Goal: Task Accomplishment & Management: Manage account settings

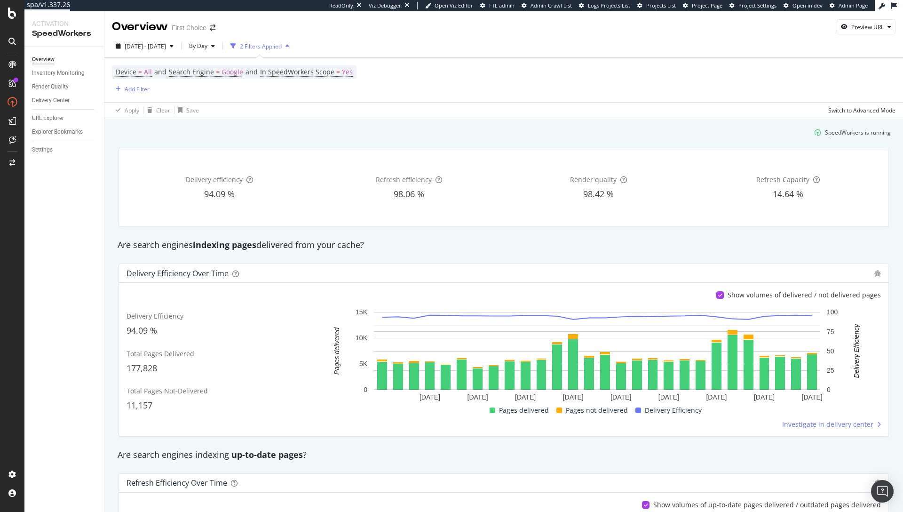
click at [681, 80] on div "Device = All and Search Engine = Google and In SpeedWorkers Scope = Yes Add Fil…" at bounding box center [504, 80] width 784 height 44
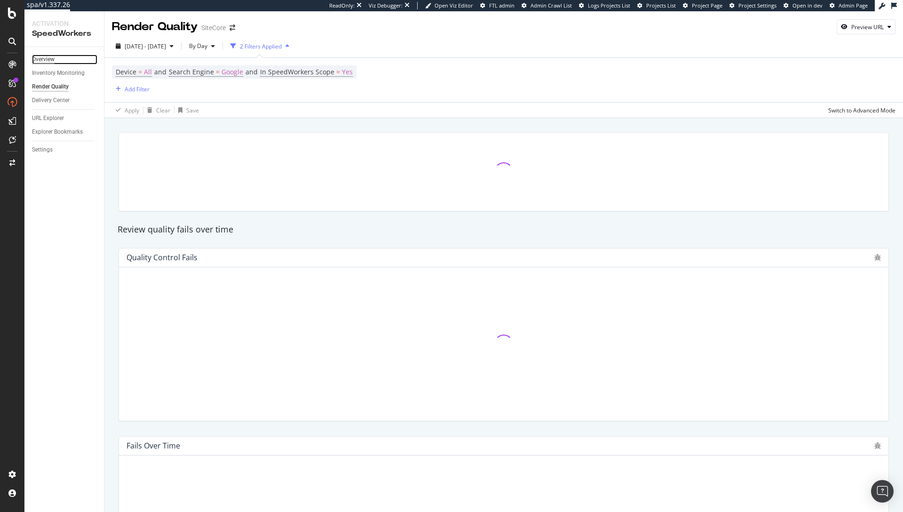
click at [48, 61] on div "Overview" at bounding box center [43, 60] width 23 height 10
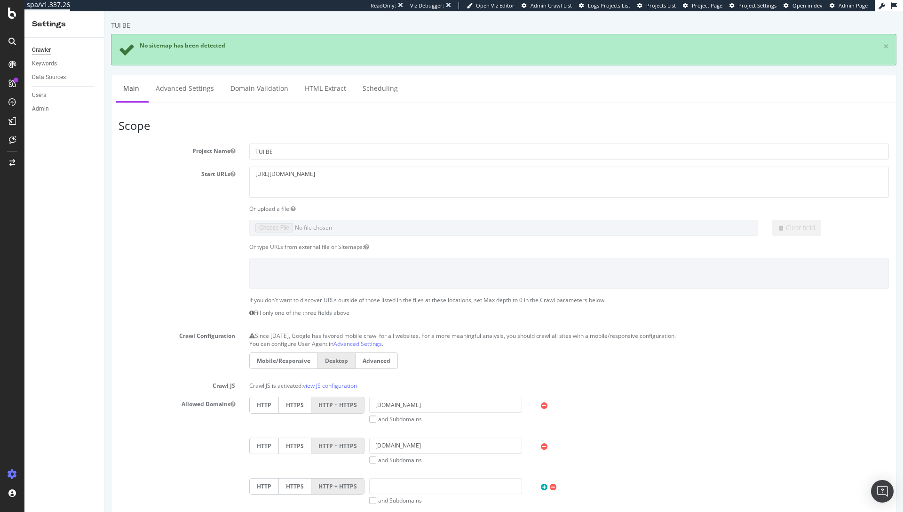
click at [538, 72] on div "TUI BE × No sitemap has been detected × Main Advanced Settings Domain Validatio…" at bounding box center [503, 437] width 799 height 833
click at [468, 78] on ul "Main Advanced Settings Domain Validation HTML Extract Scheduling" at bounding box center [503, 89] width 785 height 28
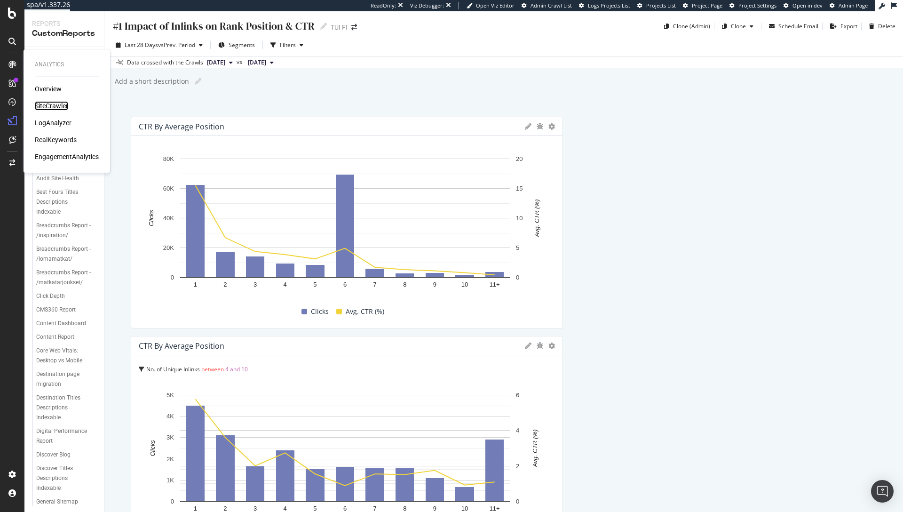
click at [43, 103] on div "SiteCrawler" at bounding box center [51, 105] width 33 height 9
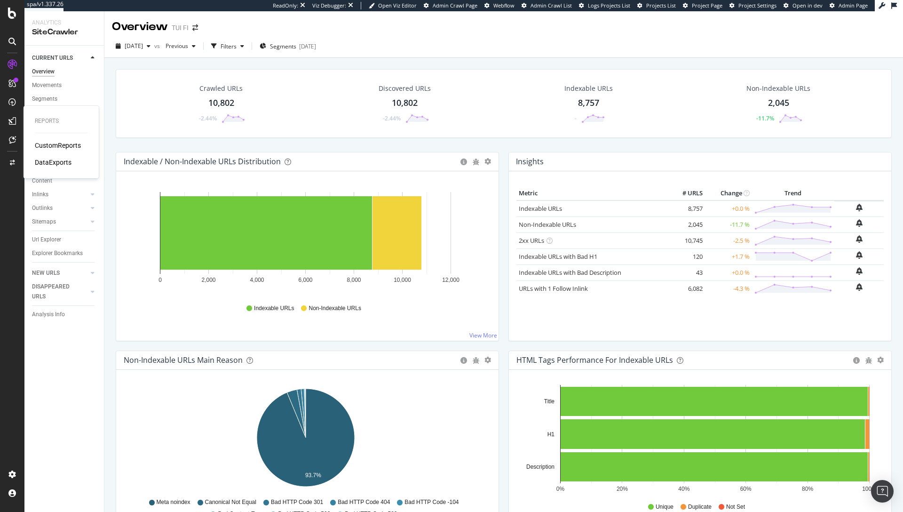
click at [50, 143] on div "CustomReports" at bounding box center [58, 145] width 46 height 9
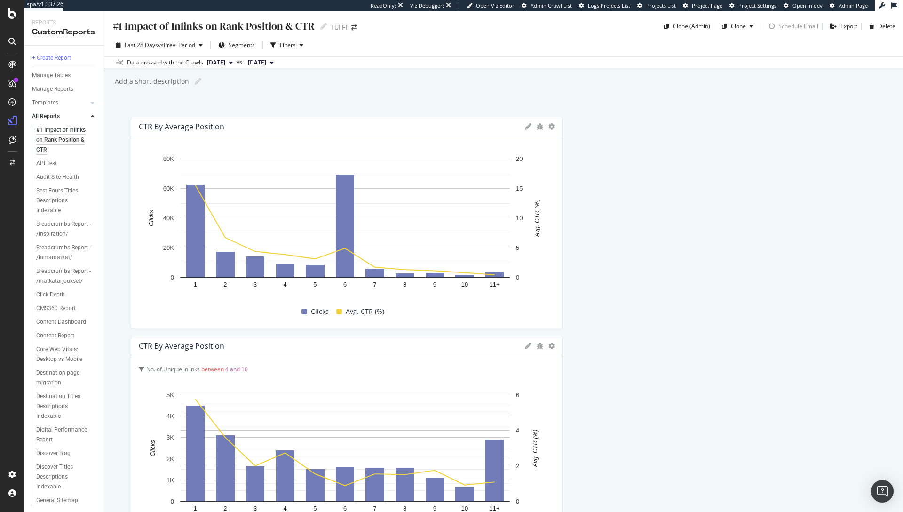
click at [450, 106] on div "#1 Impact of Inlinks on Rank Position & CTR #1 Impact of Inlinks on Rank Positi…" at bounding box center [503, 261] width 799 height 500
click at [59, 492] on div "Weather page migration" at bounding box center [62, 494] width 53 height 20
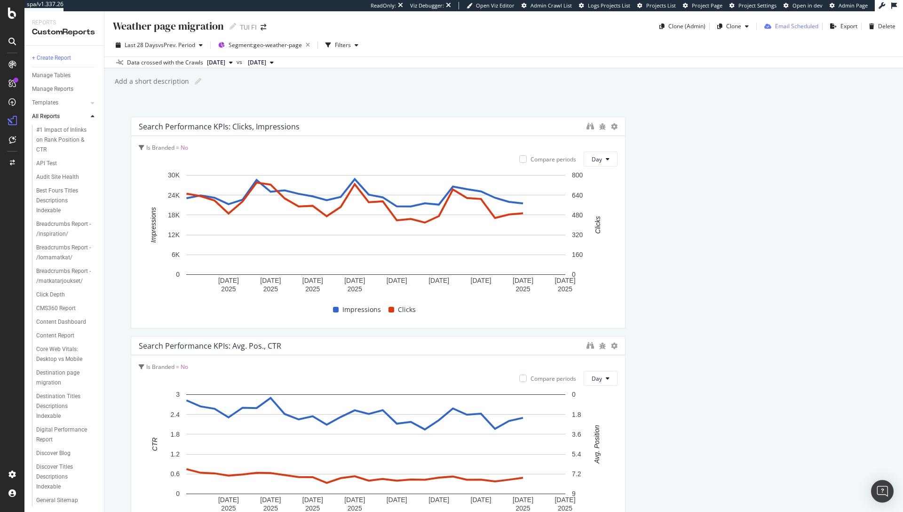
click at [781, 27] on div "Email Scheduled" at bounding box center [796, 26] width 43 height 8
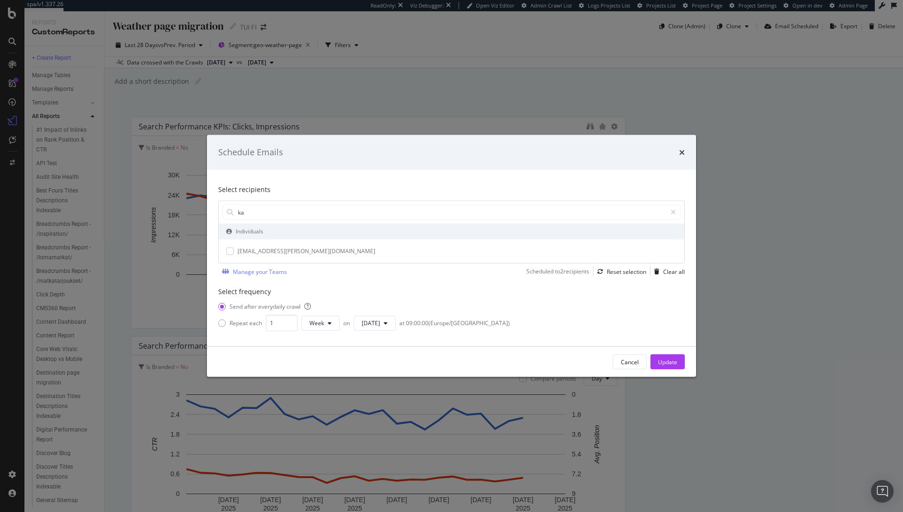
type input "k"
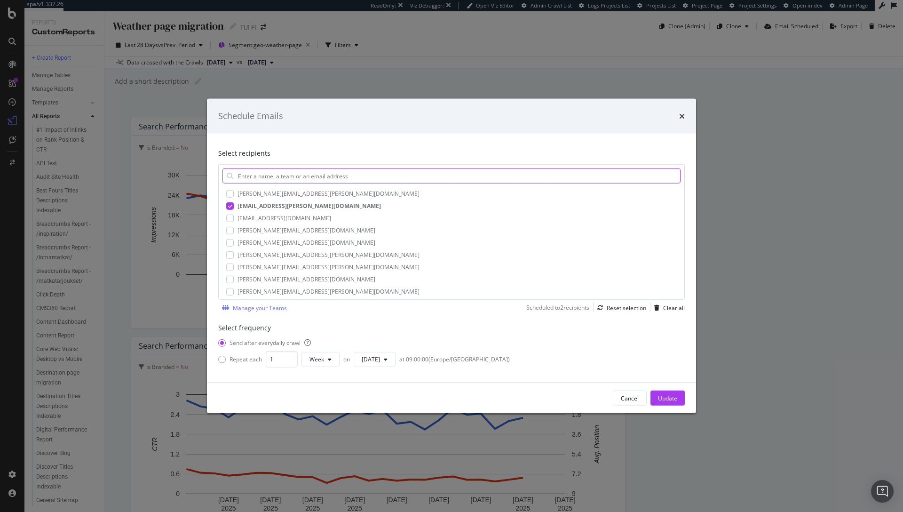
scroll to position [725, 0]
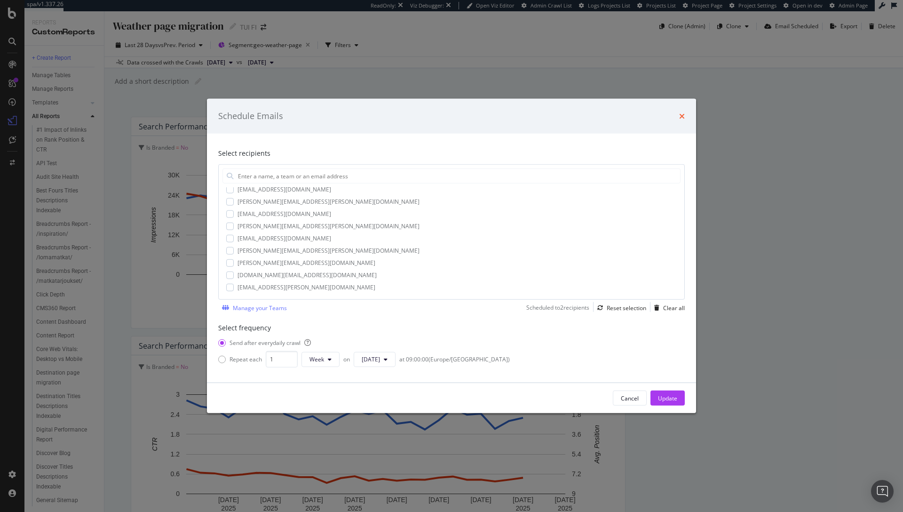
click at [682, 117] on icon "times" at bounding box center [682, 116] width 6 height 8
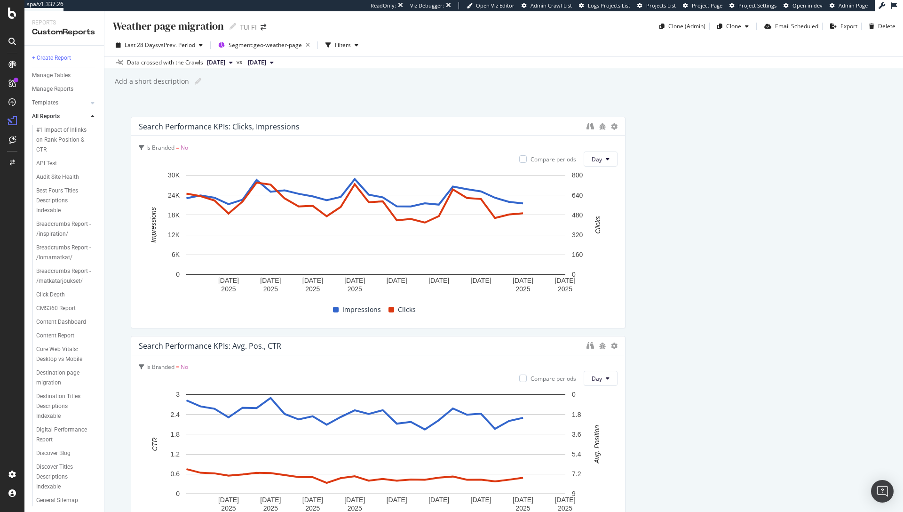
click at [431, 83] on div "Add a short description Add a short description" at bounding box center [508, 81] width 789 height 14
click at [776, 26] on div "Email Scheduled" at bounding box center [796, 26] width 43 height 8
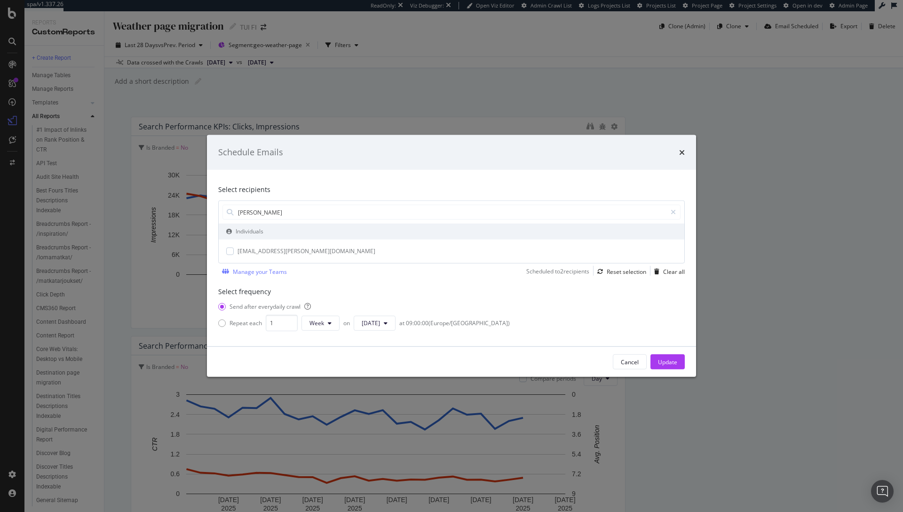
type input "kris"
click at [225, 248] on div "kristiina.halme@tui.fi" at bounding box center [452, 251] width 466 height 24
click at [230, 252] on div "modal" at bounding box center [230, 251] width 8 height 8
click at [665, 356] on div "Update" at bounding box center [667, 362] width 19 height 14
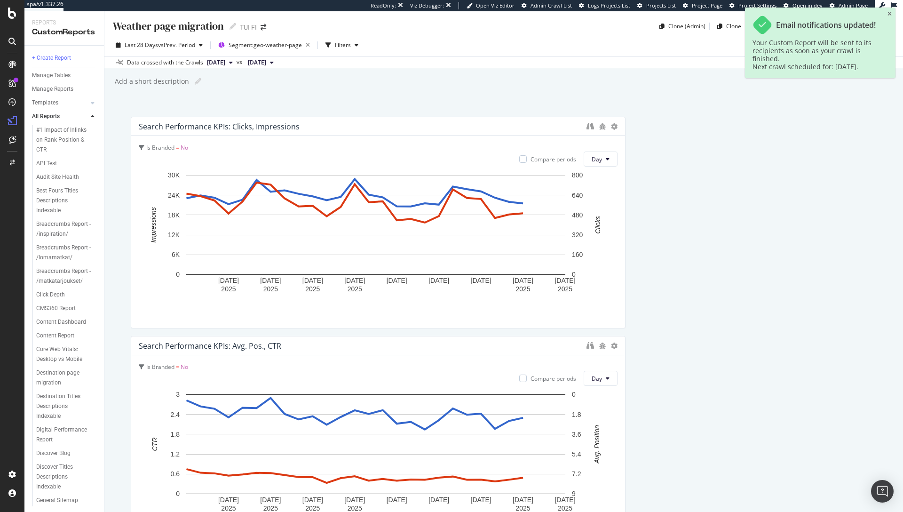
drag, startPoint x: 888, startPoint y: 15, endPoint x: 881, endPoint y: 15, distance: 7.1
click at [888, 14] on icon "close toast" at bounding box center [890, 14] width 4 height 6
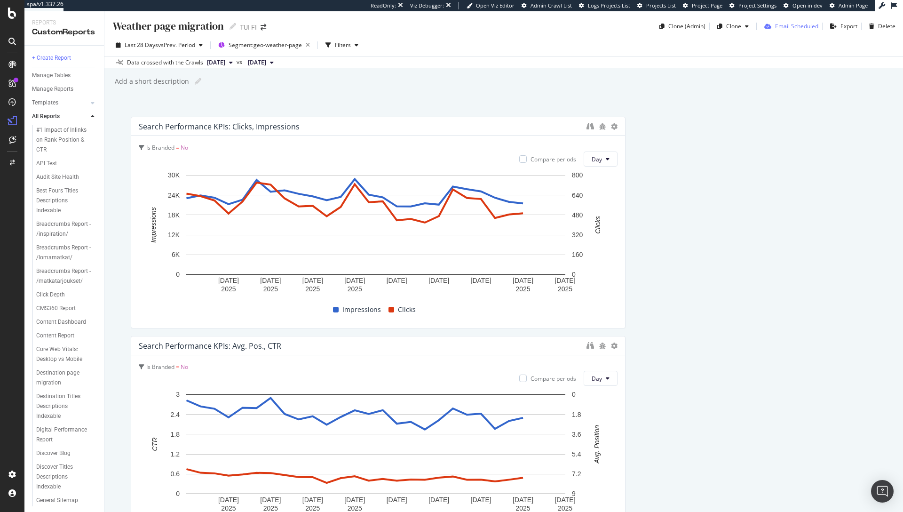
click at [777, 26] on div "Email Scheduled" at bounding box center [796, 26] width 43 height 8
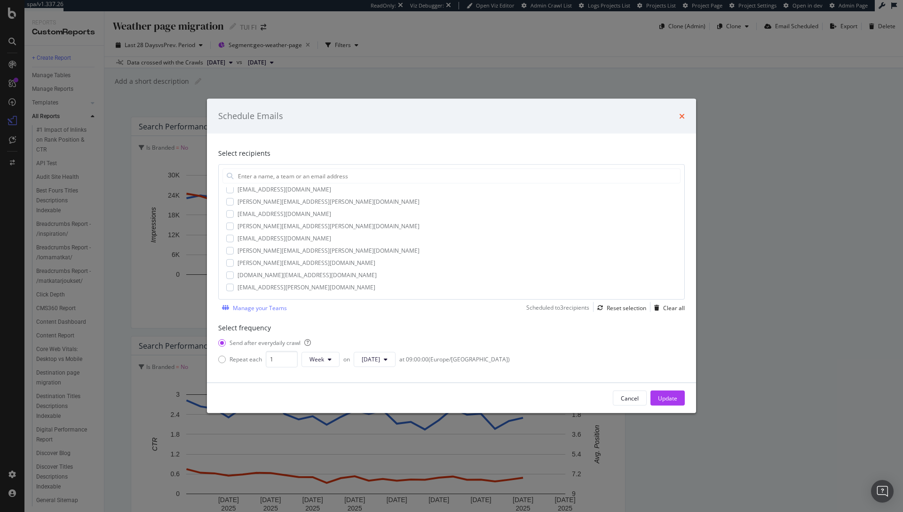
click at [681, 119] on icon "times" at bounding box center [682, 116] width 6 height 8
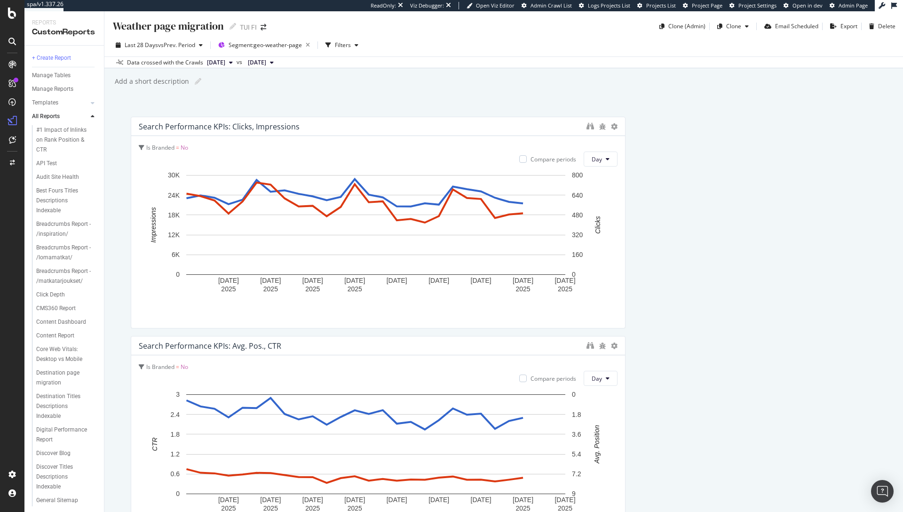
click at [681, 115] on div "Weather page migration Weather page migration TUI FI Clone (Admin) Clone Email …" at bounding box center [503, 261] width 799 height 500
drag, startPoint x: 692, startPoint y: 124, endPoint x: 699, endPoint y: 116, distance: 11.0
click at [6, 159] on div at bounding box center [12, 162] width 23 height 15
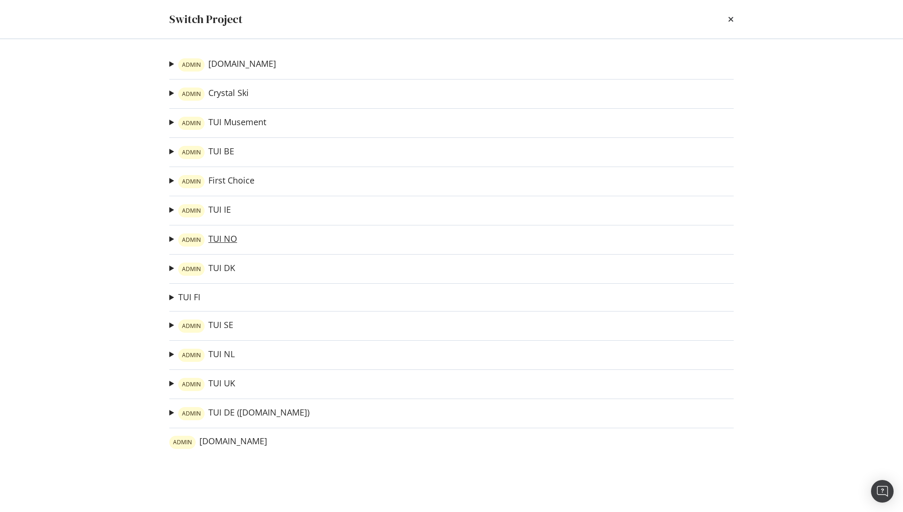
click at [217, 236] on link "ADMIN TUI NO" at bounding box center [207, 239] width 59 height 13
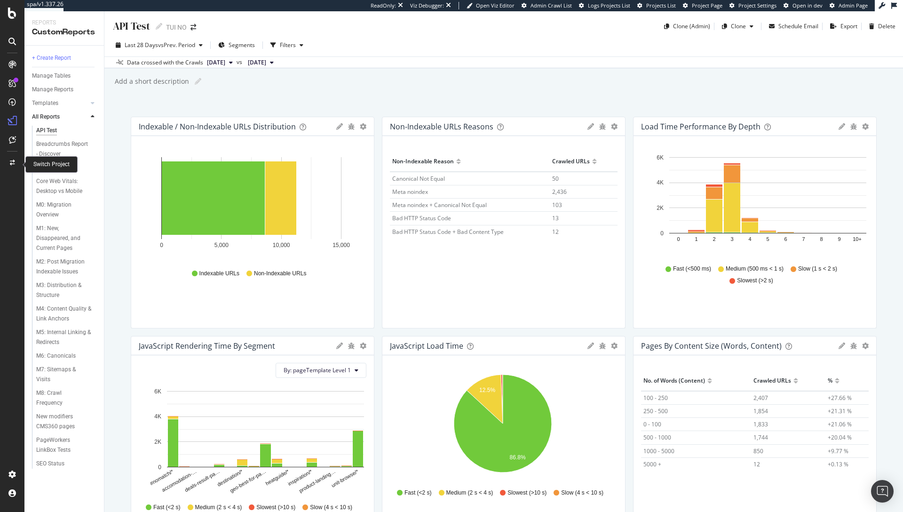
click at [12, 163] on icon at bounding box center [12, 163] width 5 height 6
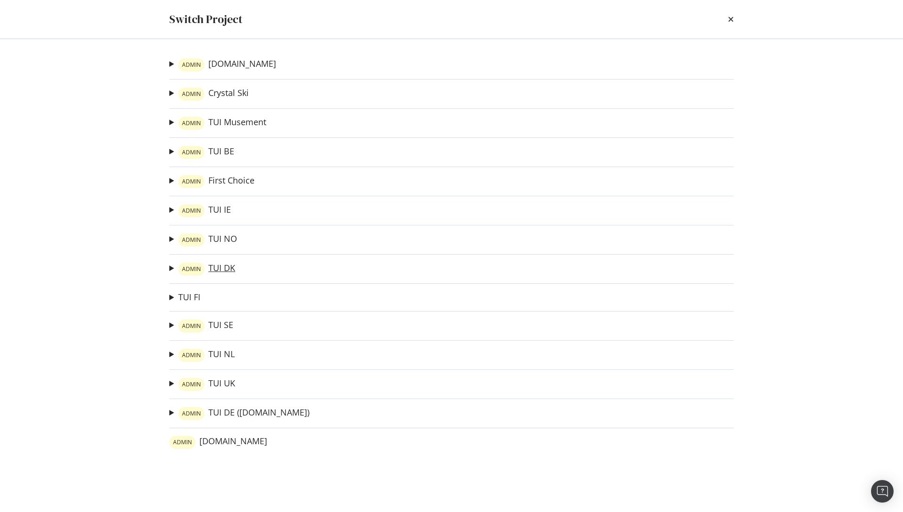
click at [214, 268] on link "ADMIN TUI DK" at bounding box center [206, 268] width 57 height 13
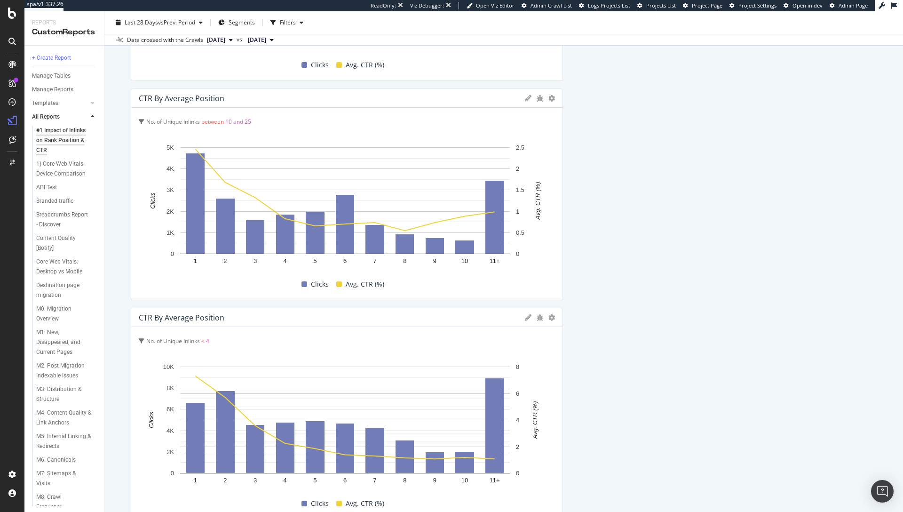
scroll to position [135, 0]
click at [55, 488] on div "Weather page migration" at bounding box center [62, 494] width 53 height 20
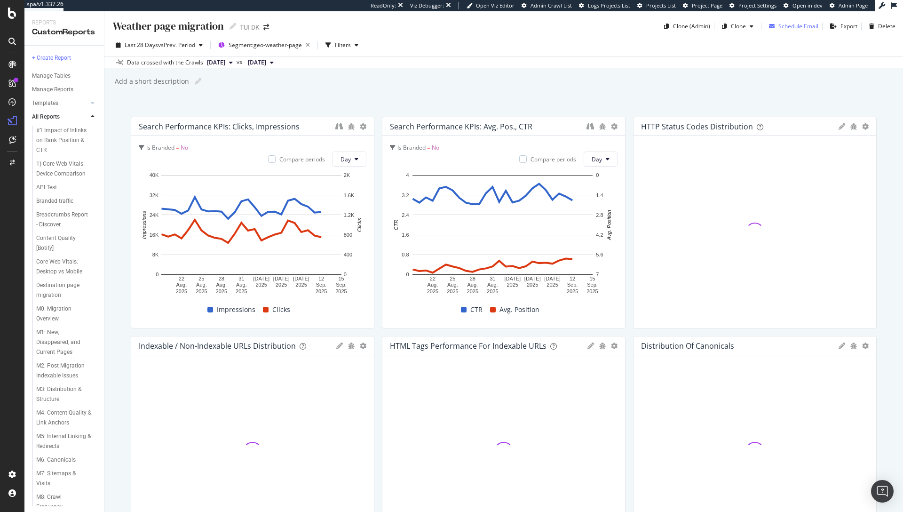
click at [794, 27] on div "Schedule Email" at bounding box center [798, 26] width 40 height 8
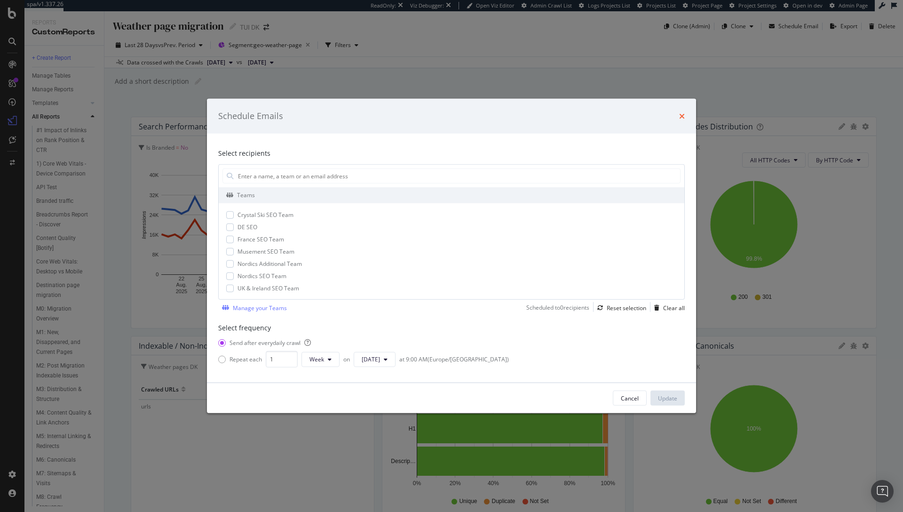
click at [681, 118] on icon "times" at bounding box center [682, 116] width 6 height 8
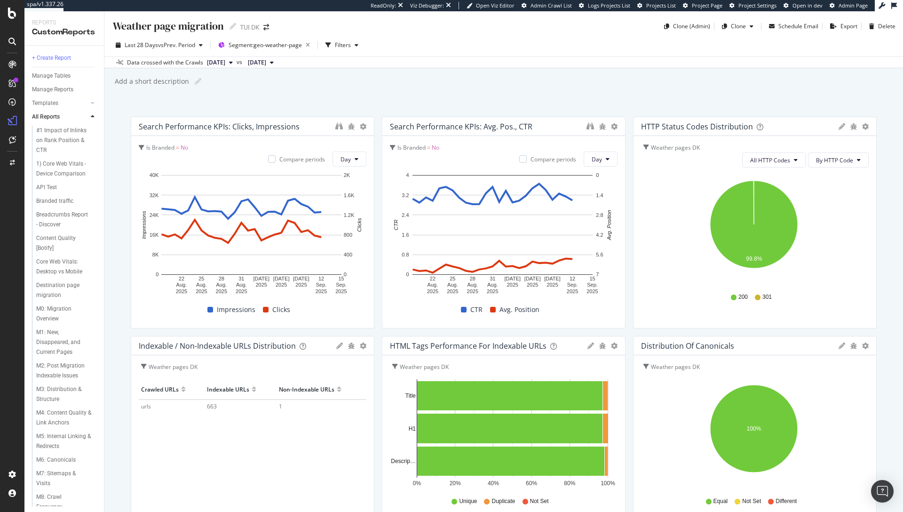
click at [681, 117] on div "HTTP Status Codes Distribution Pie Table Edit Filter Export as CSV Delete Add t…" at bounding box center [755, 126] width 243 height 19
click at [13, 162] on icon at bounding box center [12, 163] width 5 height 6
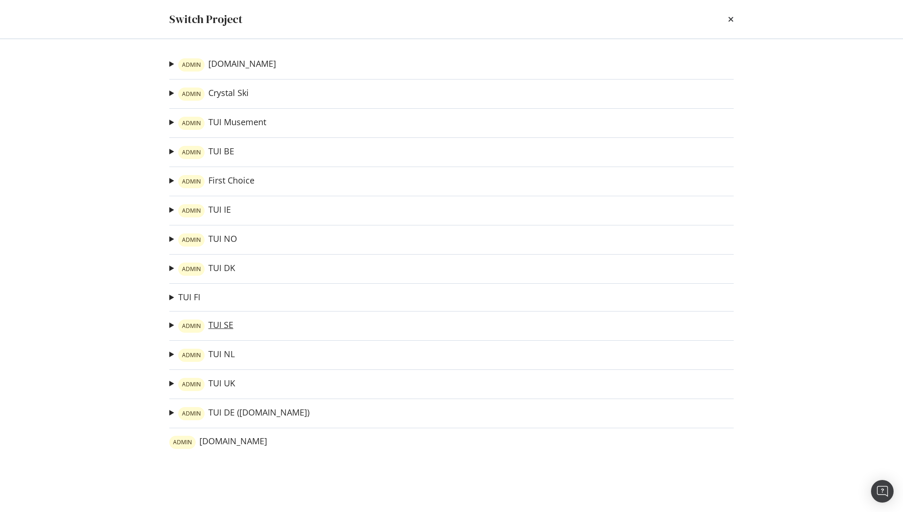
click at [223, 326] on link "ADMIN TUI SE" at bounding box center [205, 325] width 55 height 13
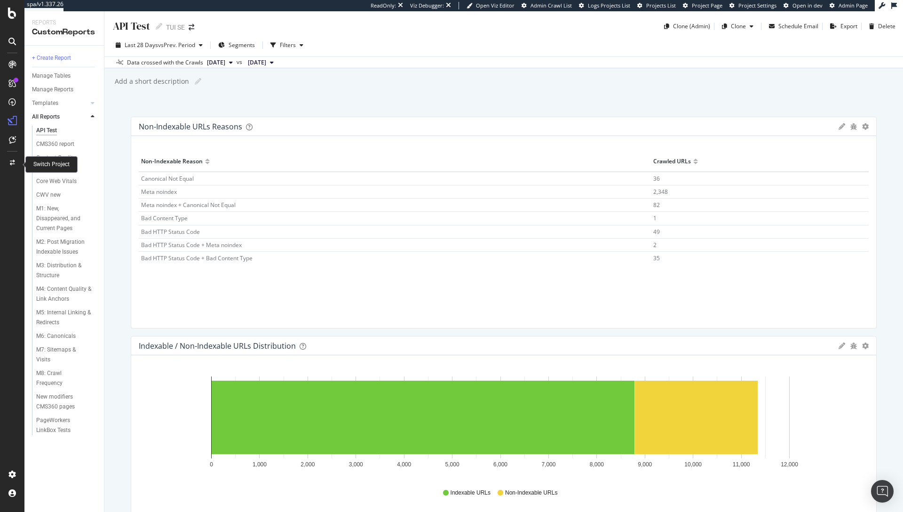
click at [8, 158] on div at bounding box center [12, 162] width 23 height 15
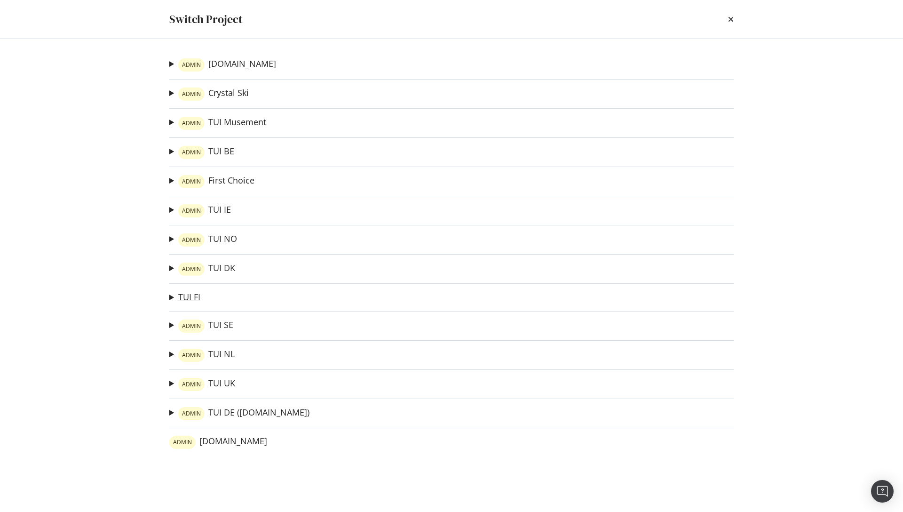
click at [182, 301] on link "TUI FI" at bounding box center [189, 297] width 22 height 10
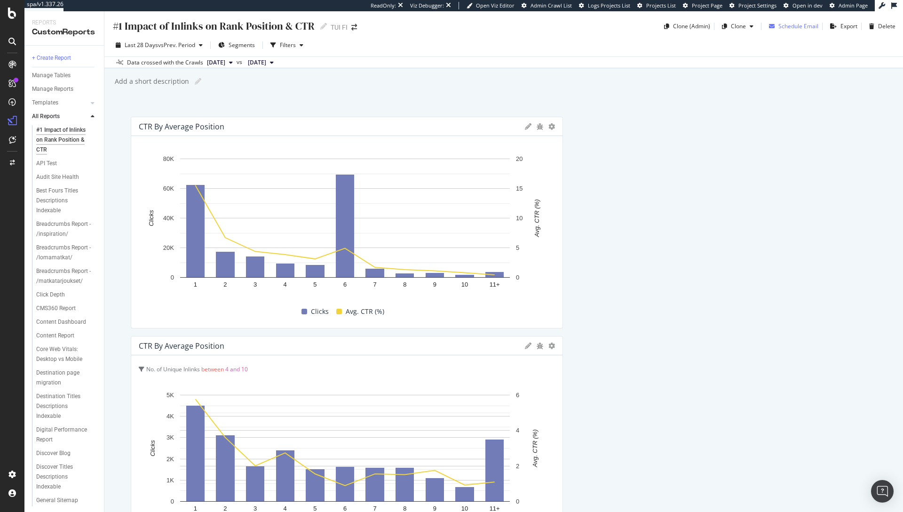
click at [793, 24] on div "Schedule Email" at bounding box center [798, 26] width 40 height 8
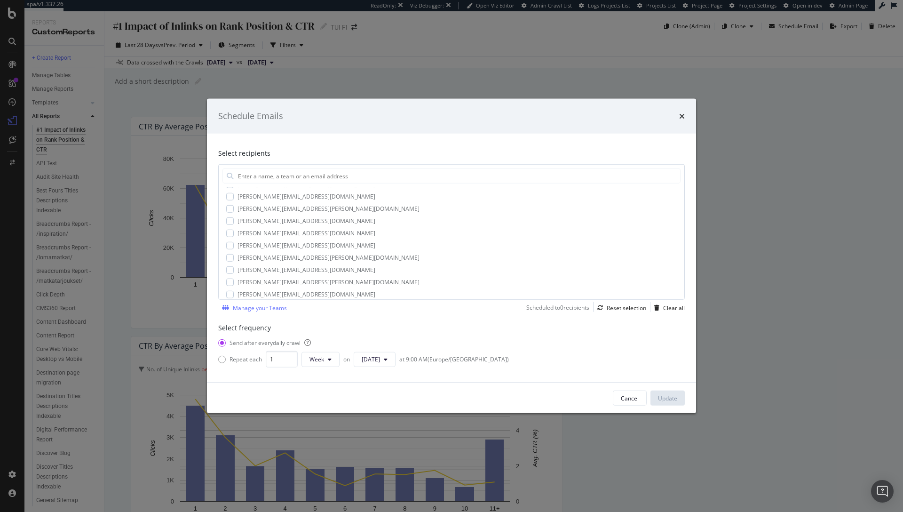
scroll to position [592, 0]
click at [132, 293] on div "Schedule Emails Select recipients Teams Botify Test Team Crystal Ski SEO Team D…" at bounding box center [451, 256] width 903 height 512
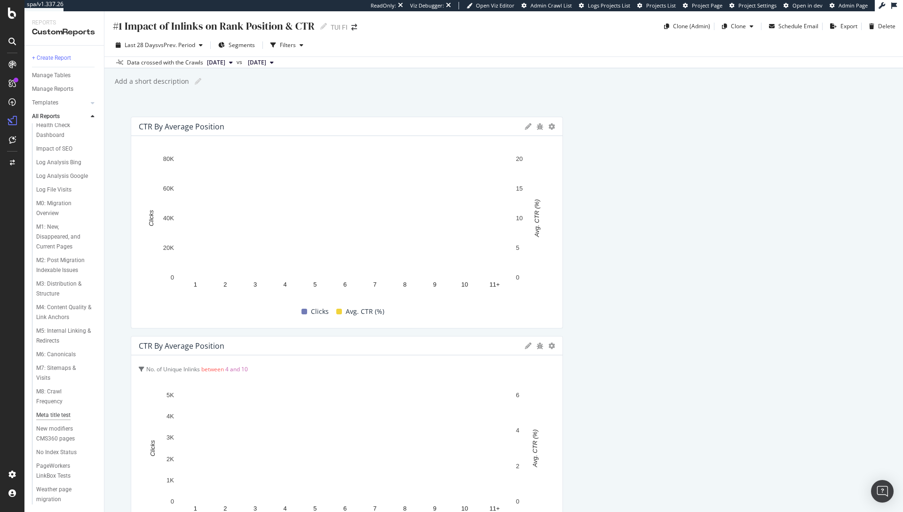
scroll to position [468, 0]
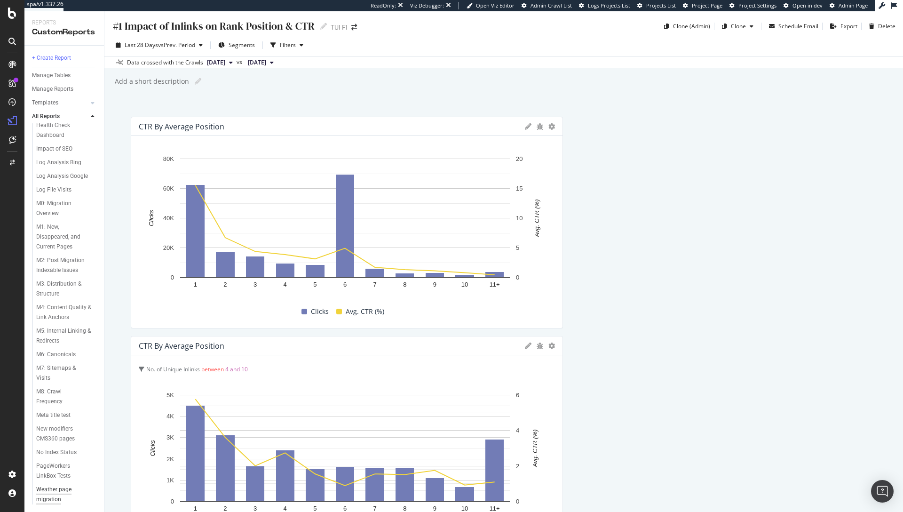
click at [53, 498] on div "Weather page migration" at bounding box center [62, 494] width 53 height 20
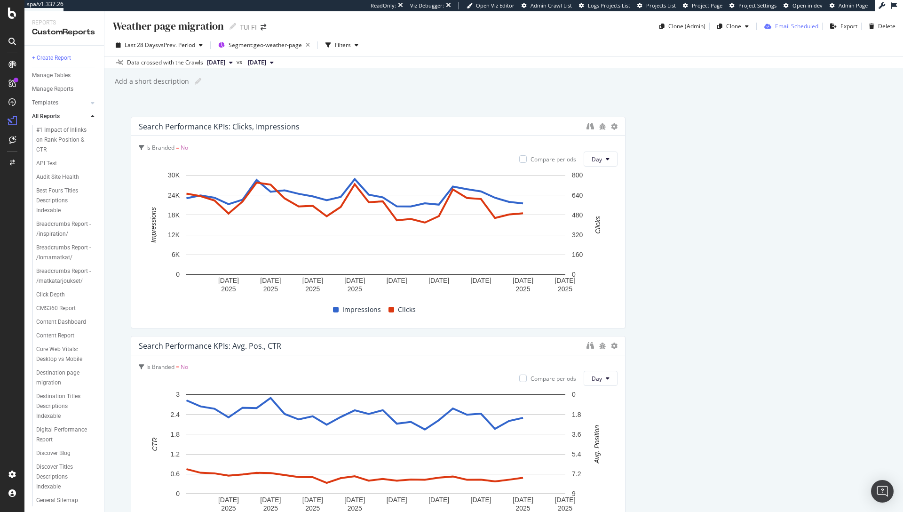
click at [793, 24] on div "Email Scheduled" at bounding box center [796, 26] width 43 height 8
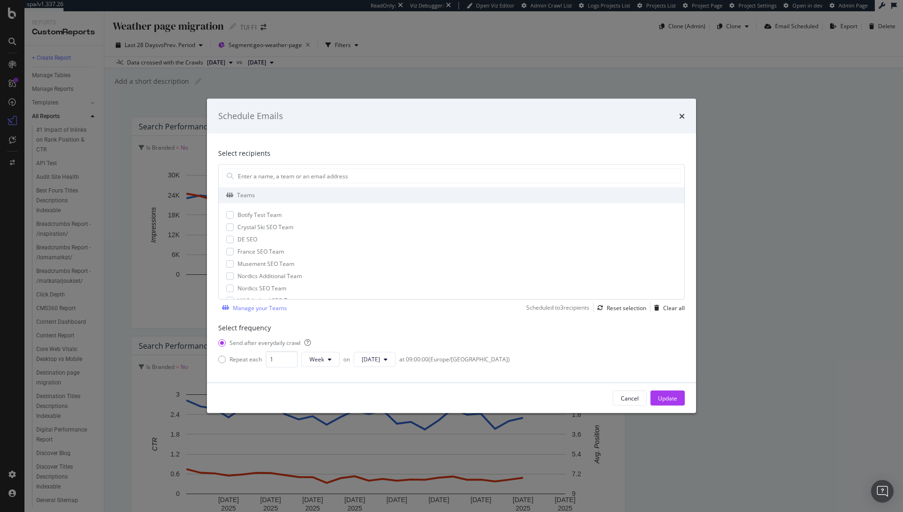
scroll to position [147, 0]
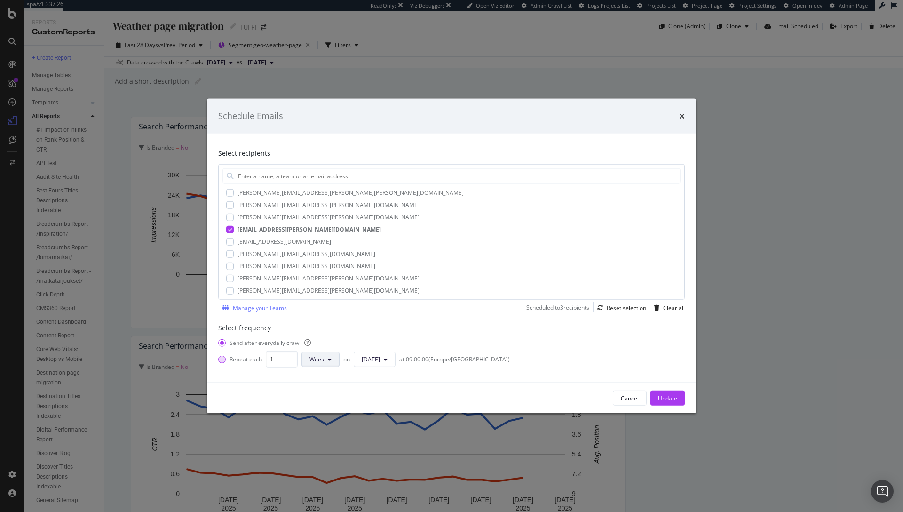
click at [318, 362] on span "Week" at bounding box center [316, 359] width 15 height 8
click at [323, 386] on div "Week" at bounding box center [317, 393] width 32 height 17
click at [325, 364] on button "Week" at bounding box center [320, 359] width 38 height 15
click at [321, 376] on span "Day" at bounding box center [317, 378] width 17 height 8
click at [660, 401] on div "Update" at bounding box center [667, 398] width 19 height 8
